Goal: Entertainment & Leisure: Browse casually

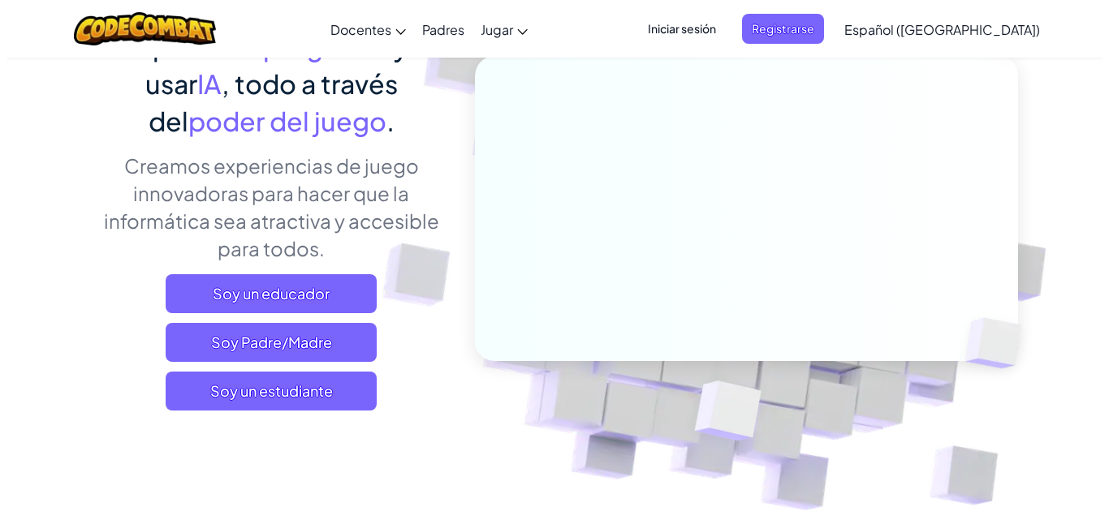
scroll to position [185, 0]
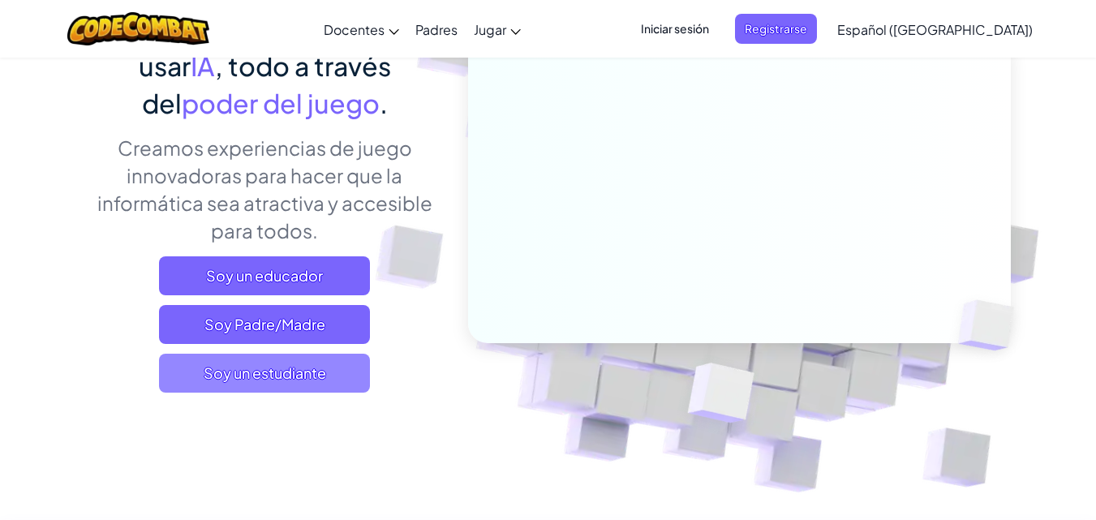
click at [208, 368] on font "Soy un estudiante" at bounding box center [265, 373] width 123 height 19
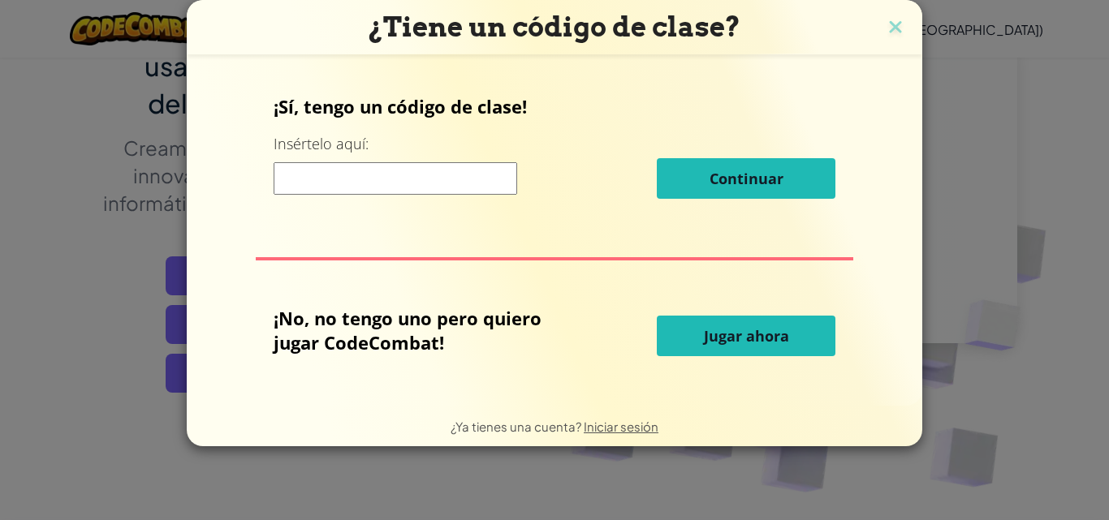
click at [688, 335] on button "Jugar ahora" at bounding box center [746, 336] width 179 height 41
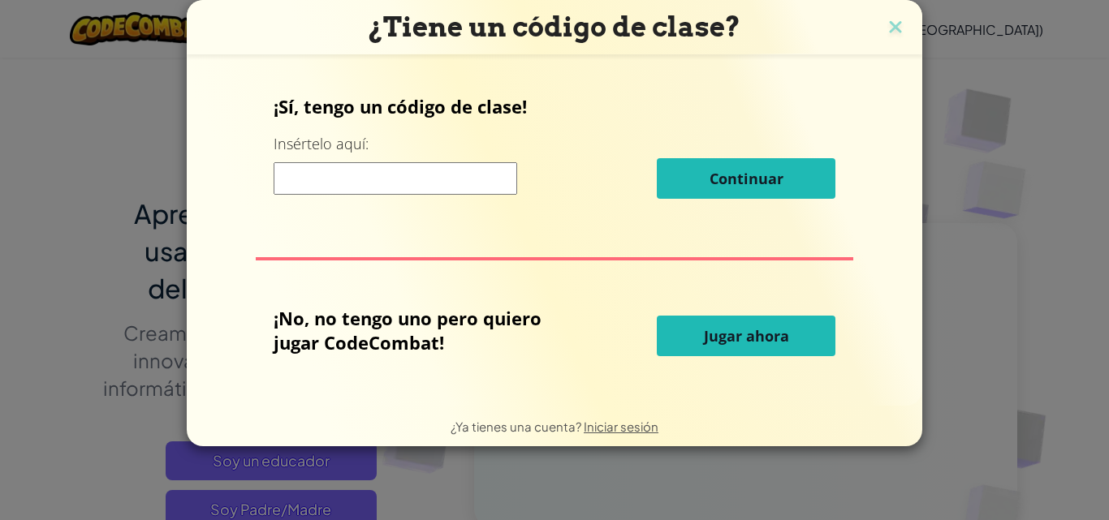
click at [782, 335] on font "Jugar ahora" at bounding box center [746, 335] width 85 height 19
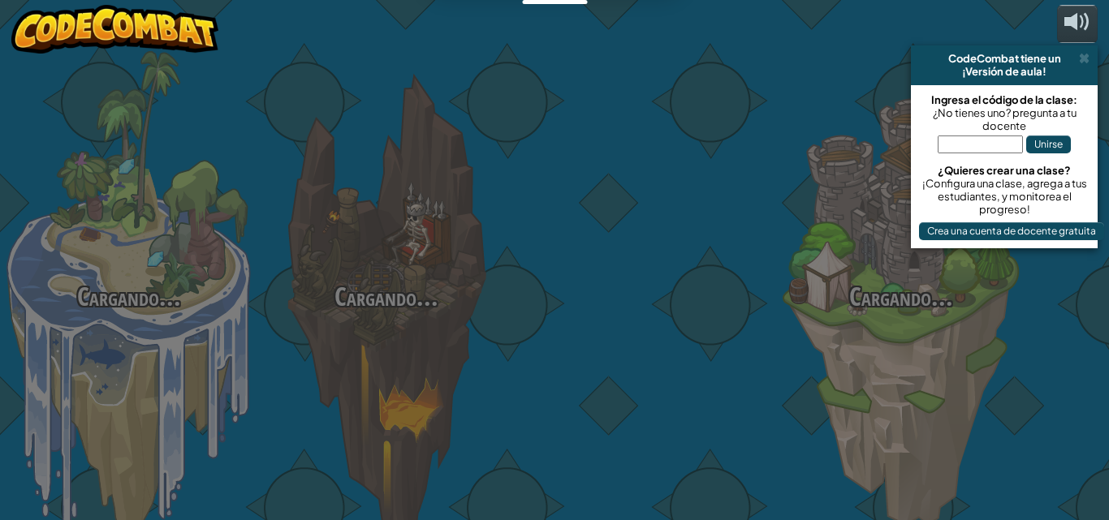
select select "es-419"
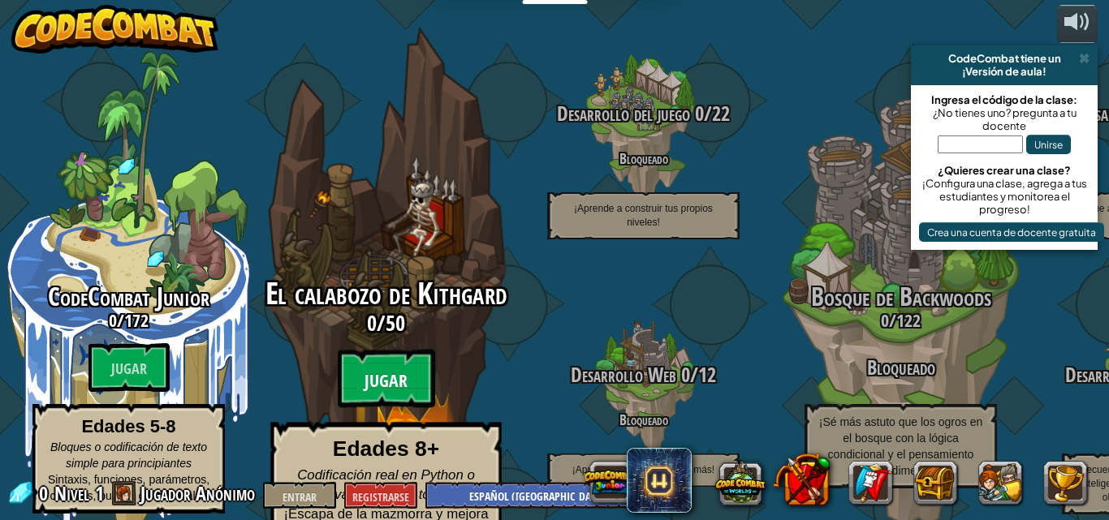
click at [380, 350] on btn "Jugar" at bounding box center [386, 379] width 97 height 58
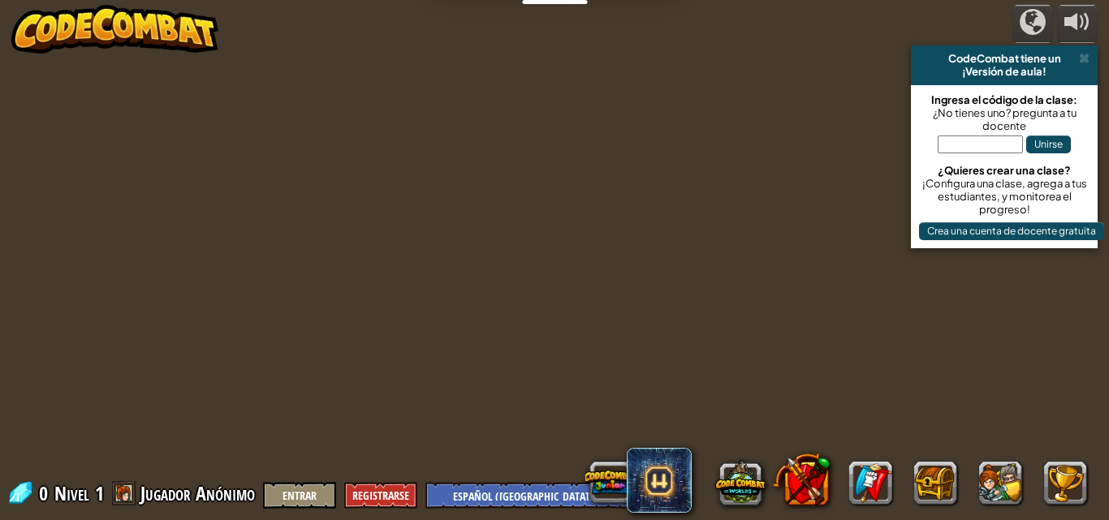
select select "es-419"
